Goal: Transaction & Acquisition: Purchase product/service

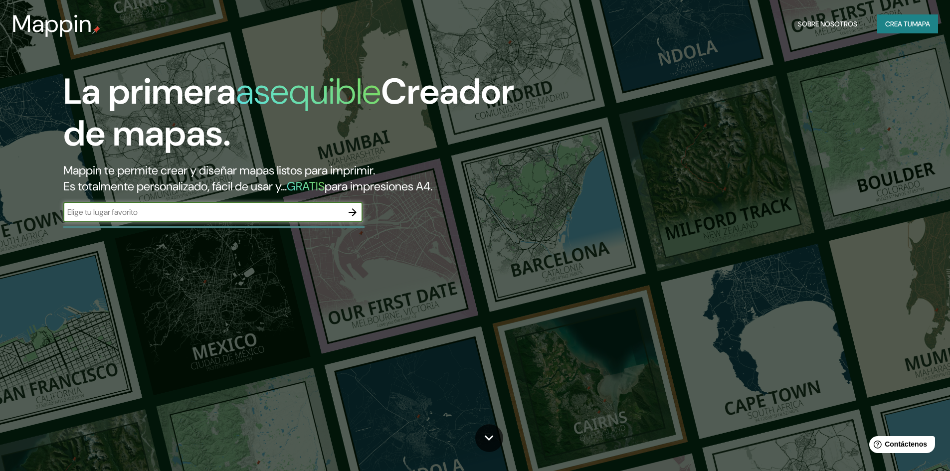
click at [905, 20] on font "Crea tu" at bounding box center [898, 23] width 27 height 9
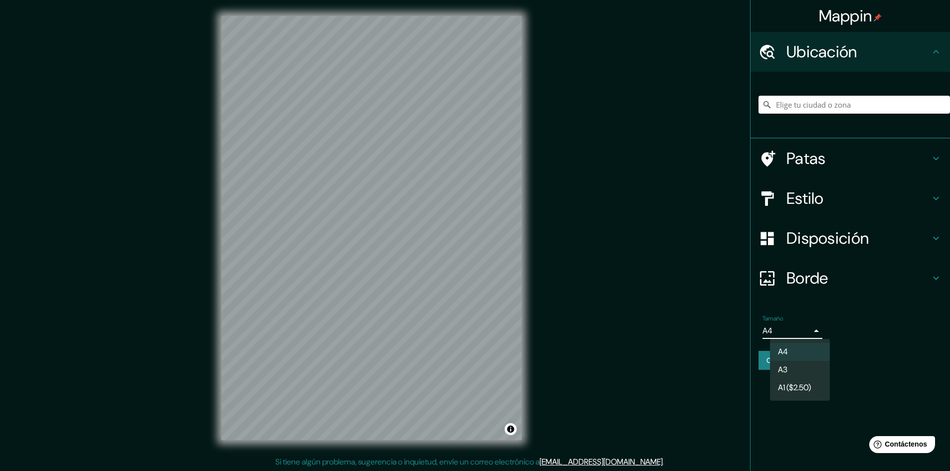
click at [815, 335] on body "Mappin Ubicación Patas Estilo Disposición Borde Elige un borde. Consejo : puede…" at bounding box center [475, 235] width 950 height 471
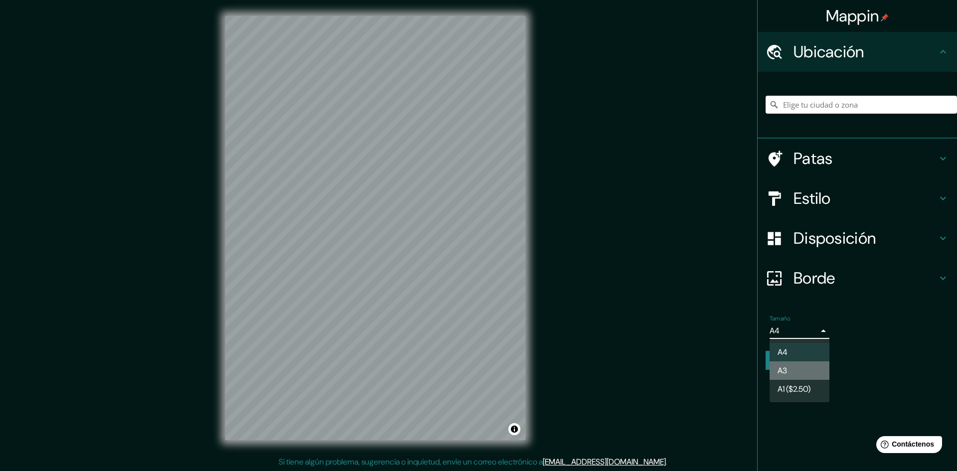
click at [787, 368] on font "A3" at bounding box center [782, 370] width 9 height 10
type input "a4"
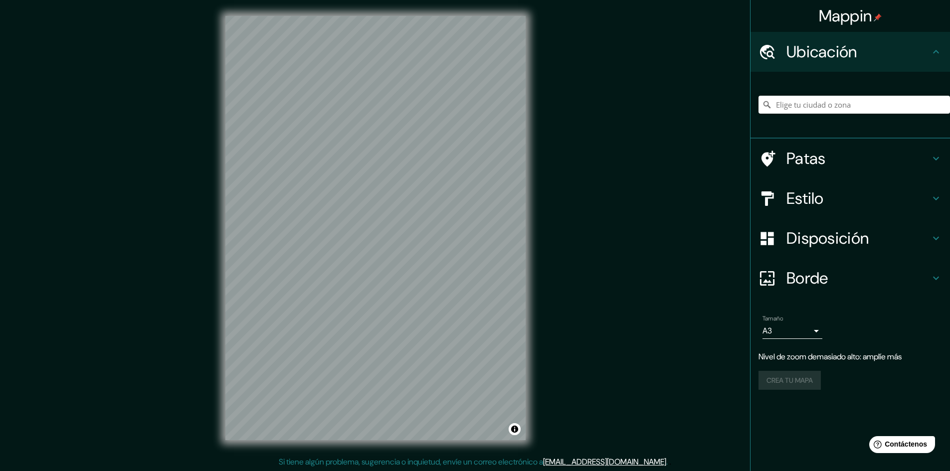
click at [553, 244] on div "Mappin Ubicación Patas Estilo Disposición Borde Elige un borde. Consejo : puede…" at bounding box center [475, 236] width 950 height 472
click at [595, 206] on div "Mappin Ubicación Patas Estilo Disposición Borde Elige un borde. Consejo : puede…" at bounding box center [475, 236] width 950 height 472
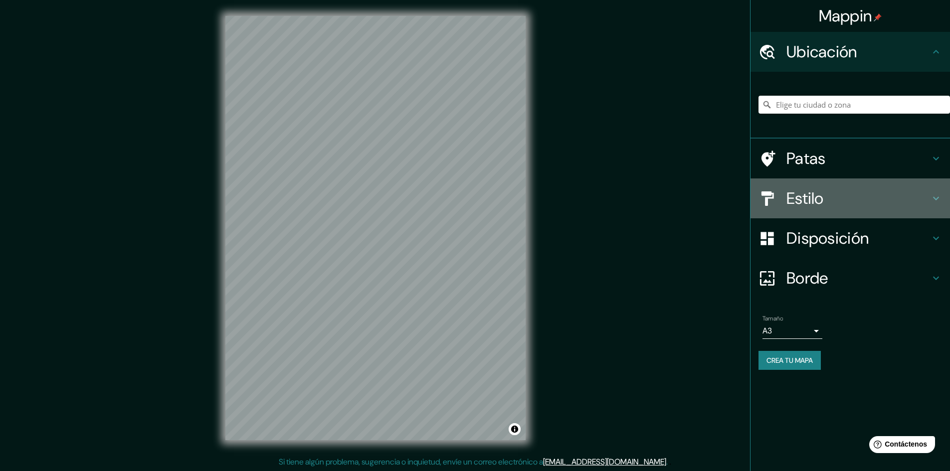
click at [857, 196] on h4 "Estilo" at bounding box center [858, 198] width 144 height 20
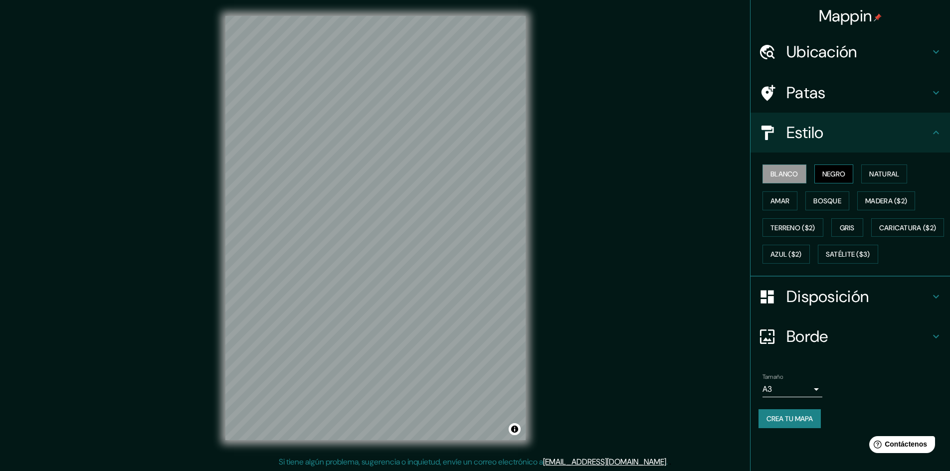
click at [829, 173] on font "Negro" at bounding box center [833, 173] width 23 height 9
click at [877, 178] on font "Natural" at bounding box center [884, 173] width 30 height 9
click at [794, 200] on button "Amar" at bounding box center [779, 200] width 35 height 19
click at [817, 197] on font "Bosque" at bounding box center [827, 200] width 28 height 9
click at [879, 199] on font "Madera ($2)" at bounding box center [886, 200] width 42 height 9
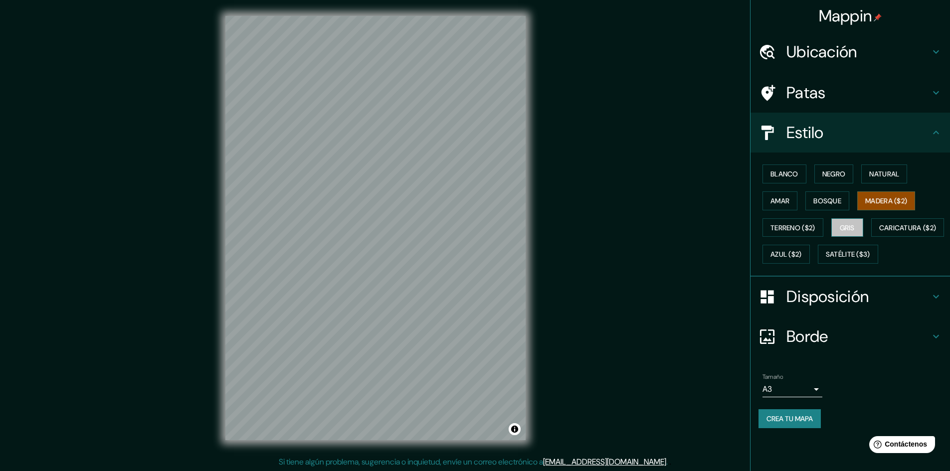
click at [846, 225] on font "Gris" at bounding box center [846, 227] width 15 height 9
click at [799, 235] on button "Terreno ($2)" at bounding box center [792, 227] width 61 height 19
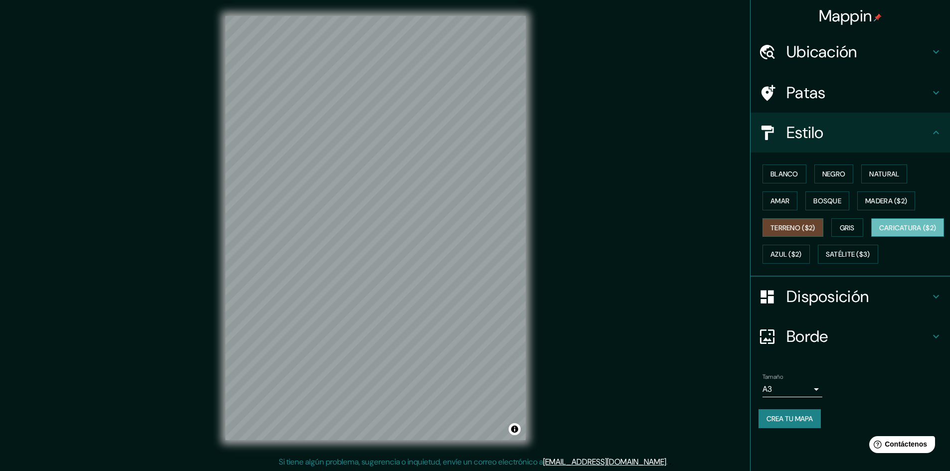
click at [879, 232] on font "Caricatura ($2)" at bounding box center [907, 227] width 57 height 9
click at [802, 253] on font "Azul ($2)" at bounding box center [785, 254] width 31 height 9
click at [860, 307] on font "Disposición" at bounding box center [827, 296] width 82 height 21
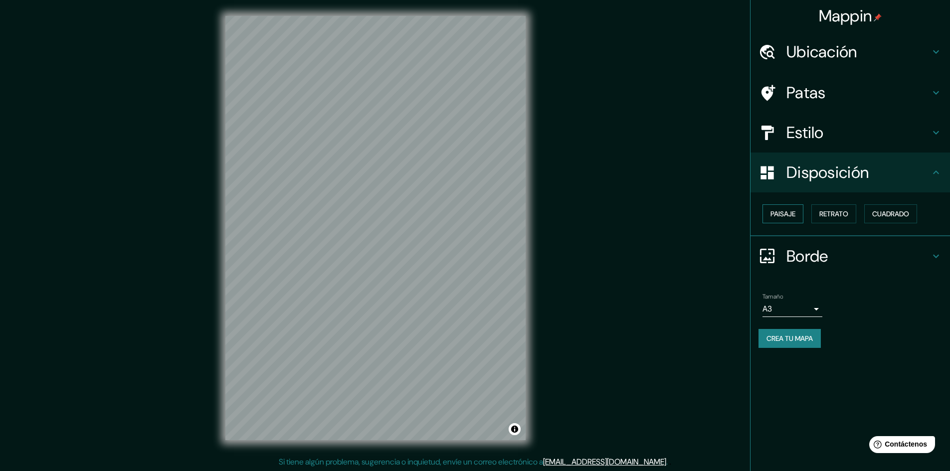
click at [789, 216] on font "Paisaje" at bounding box center [782, 213] width 25 height 9
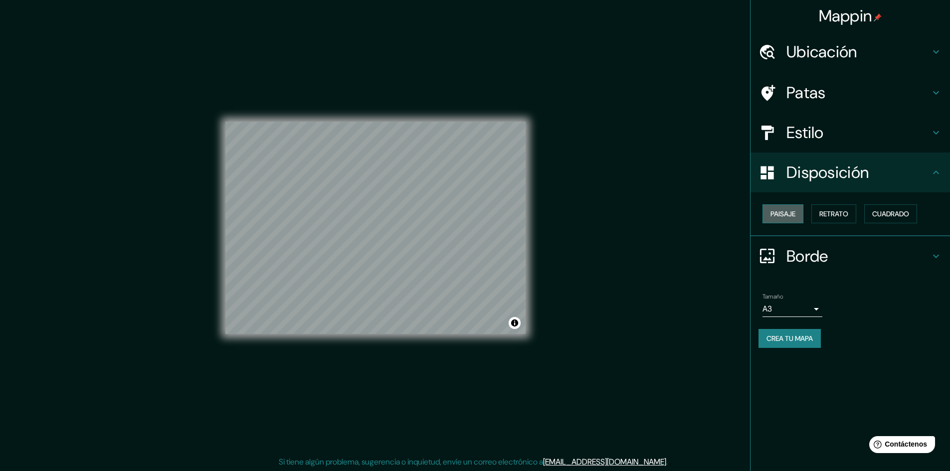
click at [789, 216] on font "Paisaje" at bounding box center [782, 213] width 25 height 9
click at [835, 216] on font "Retrato" at bounding box center [833, 213] width 29 height 9
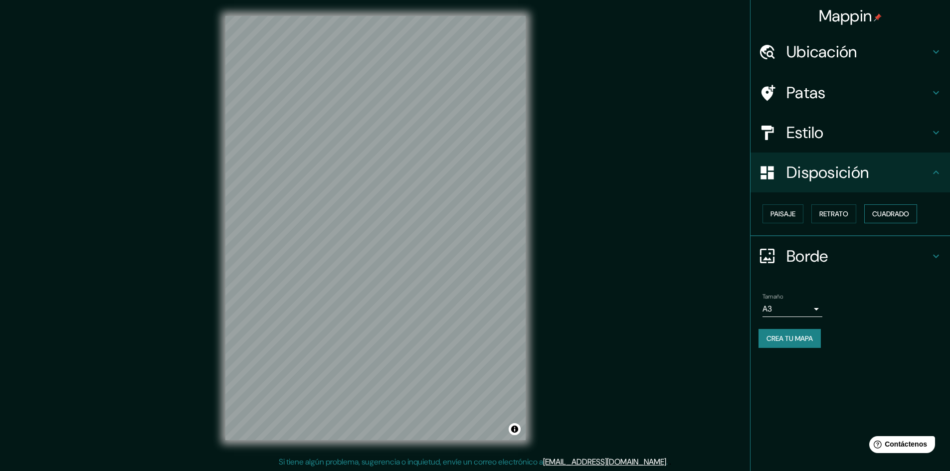
click at [888, 217] on font "Cuadrado" at bounding box center [890, 213] width 37 height 9
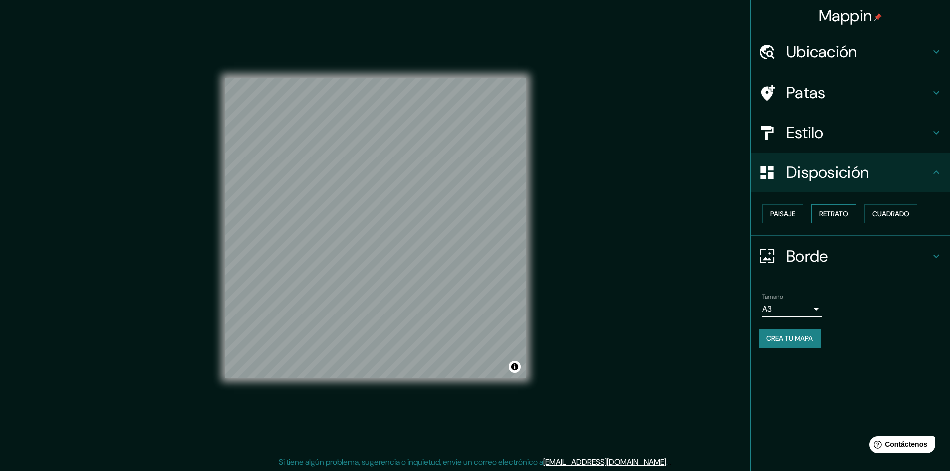
click at [842, 216] on font "Retrato" at bounding box center [833, 213] width 29 height 9
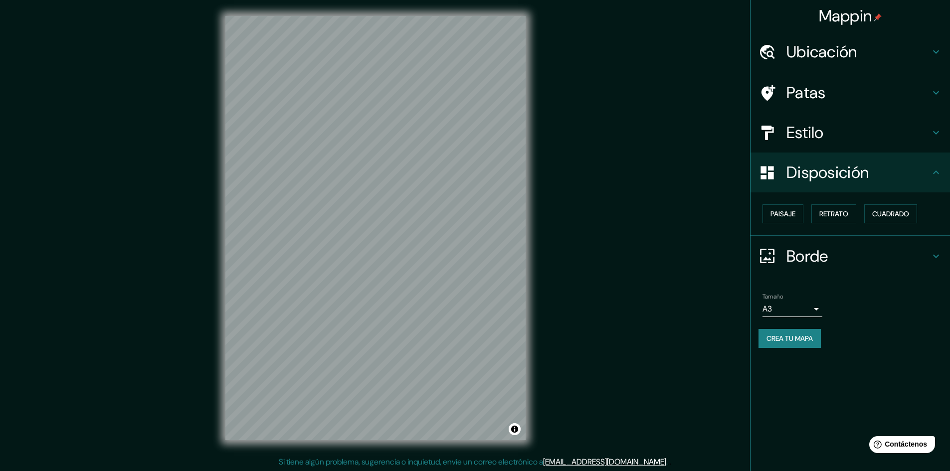
scroll to position [1, 0]
